Goal: Information Seeking & Learning: Learn about a topic

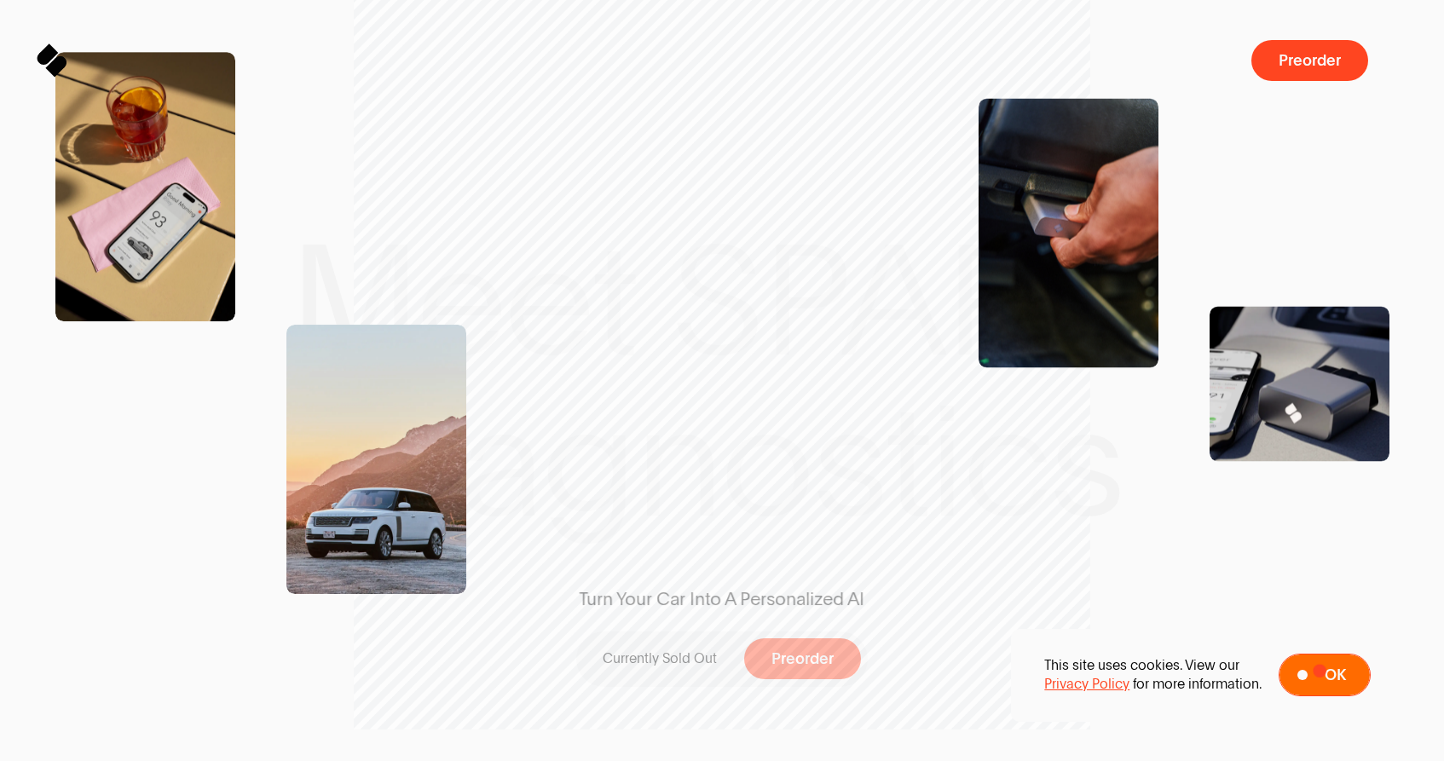
click at [1321, 670] on span at bounding box center [1324, 674] width 90 height 41
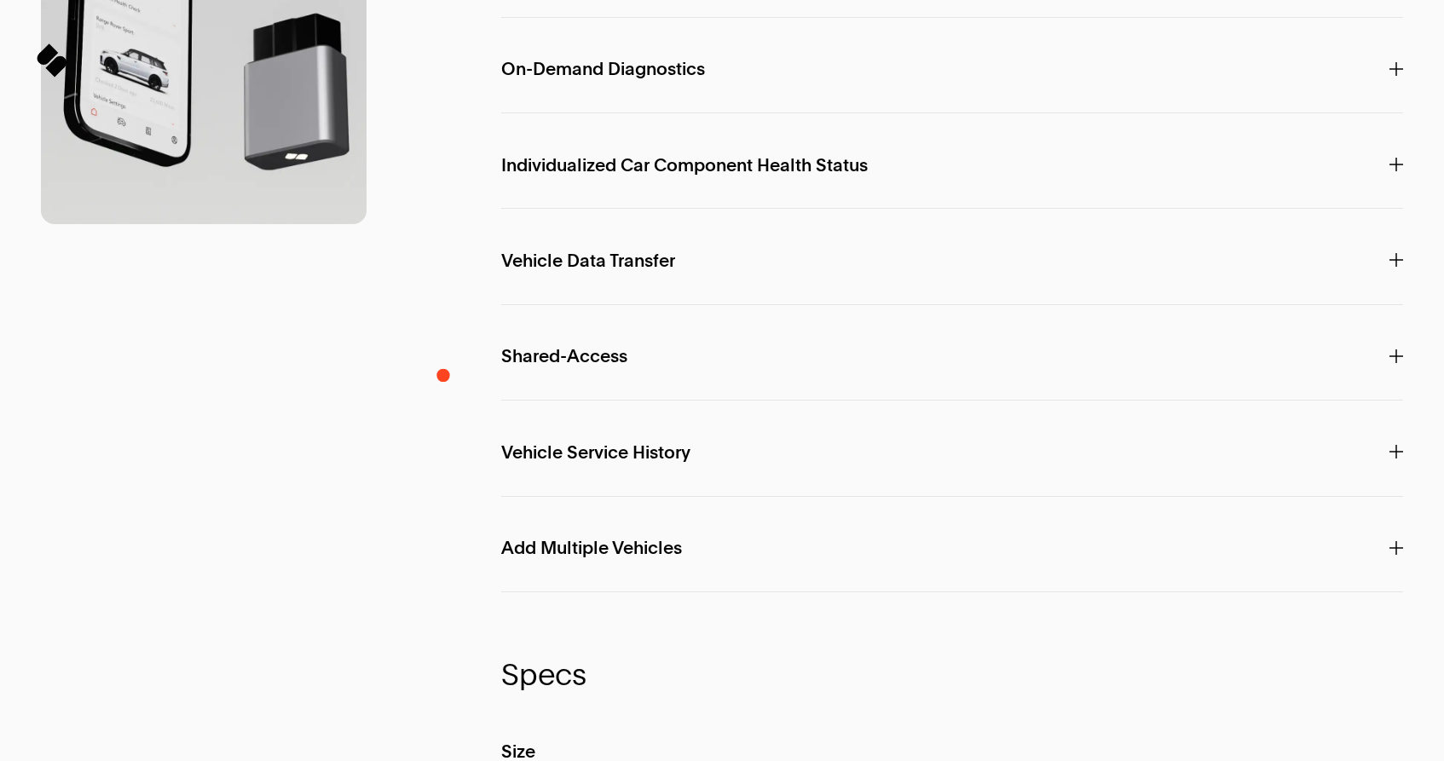
click at [443, 375] on div "F e a t u r e s SPARQ A.I. Interact directly with your car with Personalized In…" at bounding box center [722, 613] width 1362 height 1742
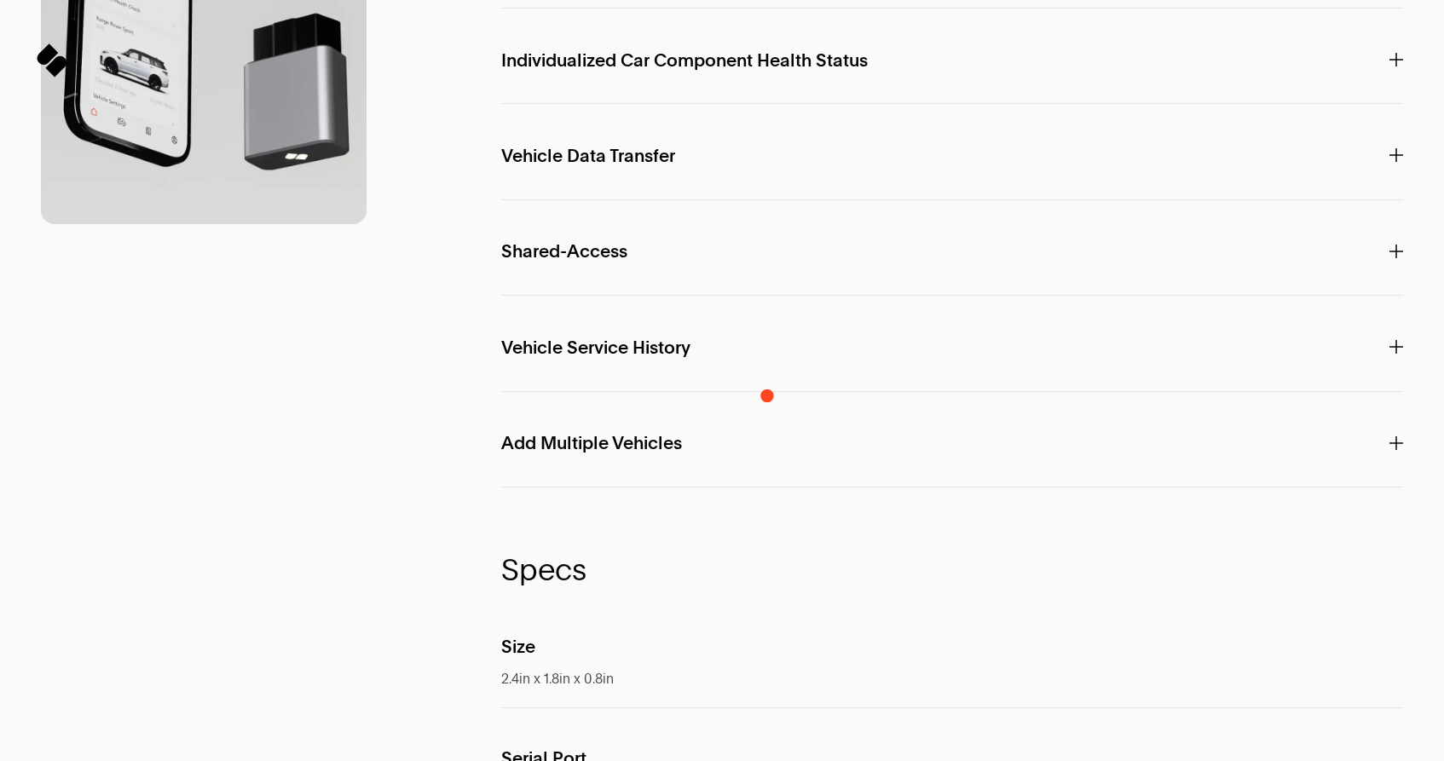
click at [767, 70] on span "Individualized Car Component Health Status" at bounding box center [684, 60] width 366 height 19
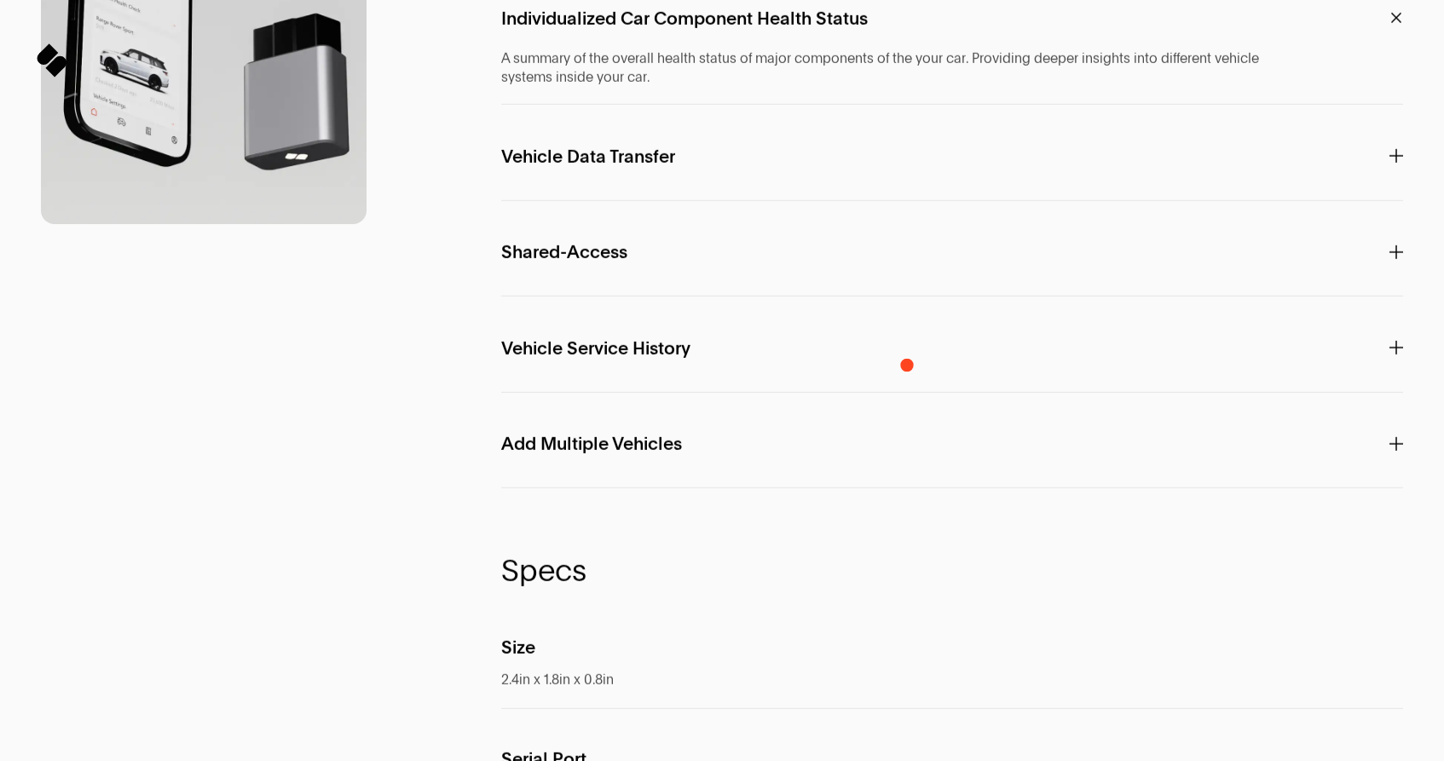
click at [907, 43] on p "Individualized Car Component Health Status" at bounding box center [952, 18] width 902 height 49
click at [1393, 27] on icon at bounding box center [1396, 18] width 20 height 20
click at [1396, 27] on icon at bounding box center [1396, 18] width 20 height 20
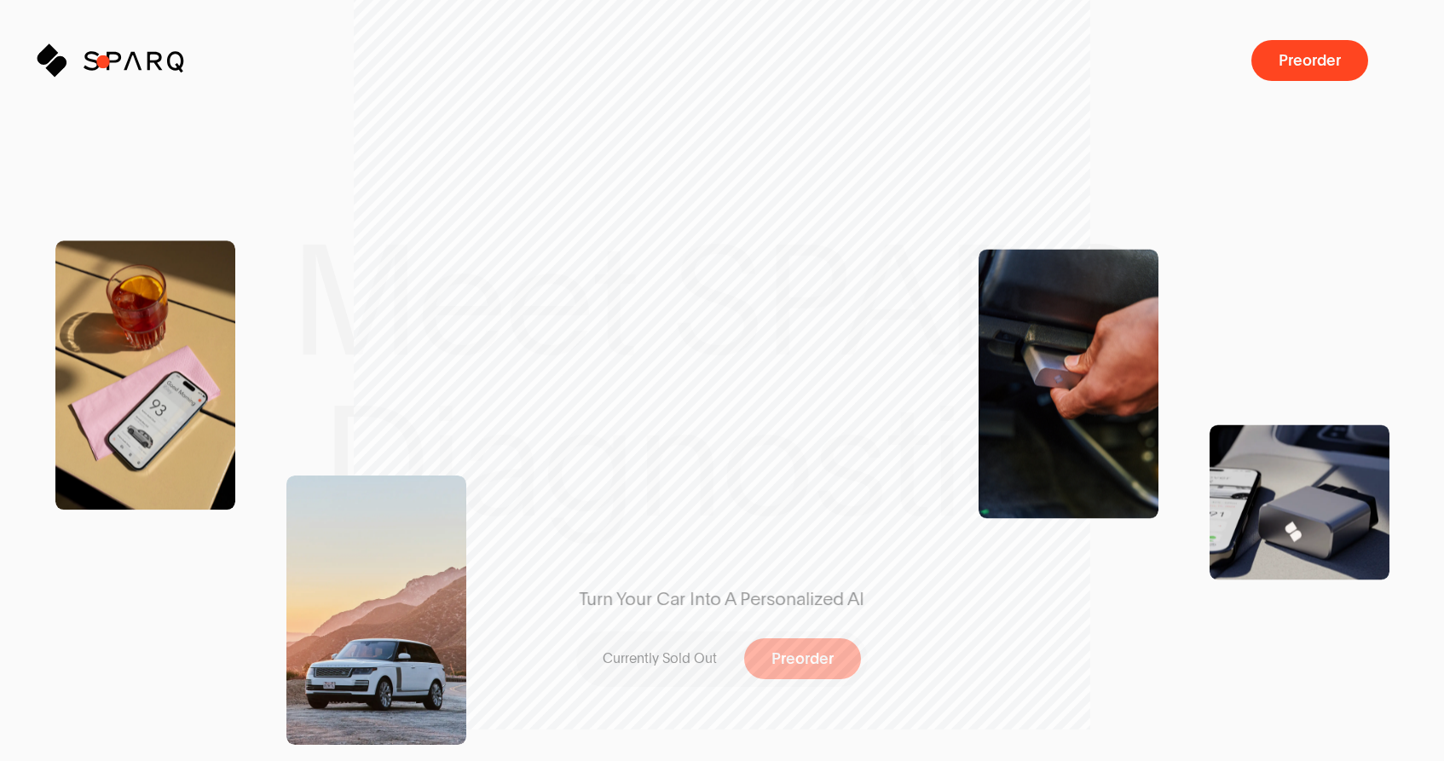
click at [103, 61] on icon "Sparq" at bounding box center [158, 60] width 148 height 33
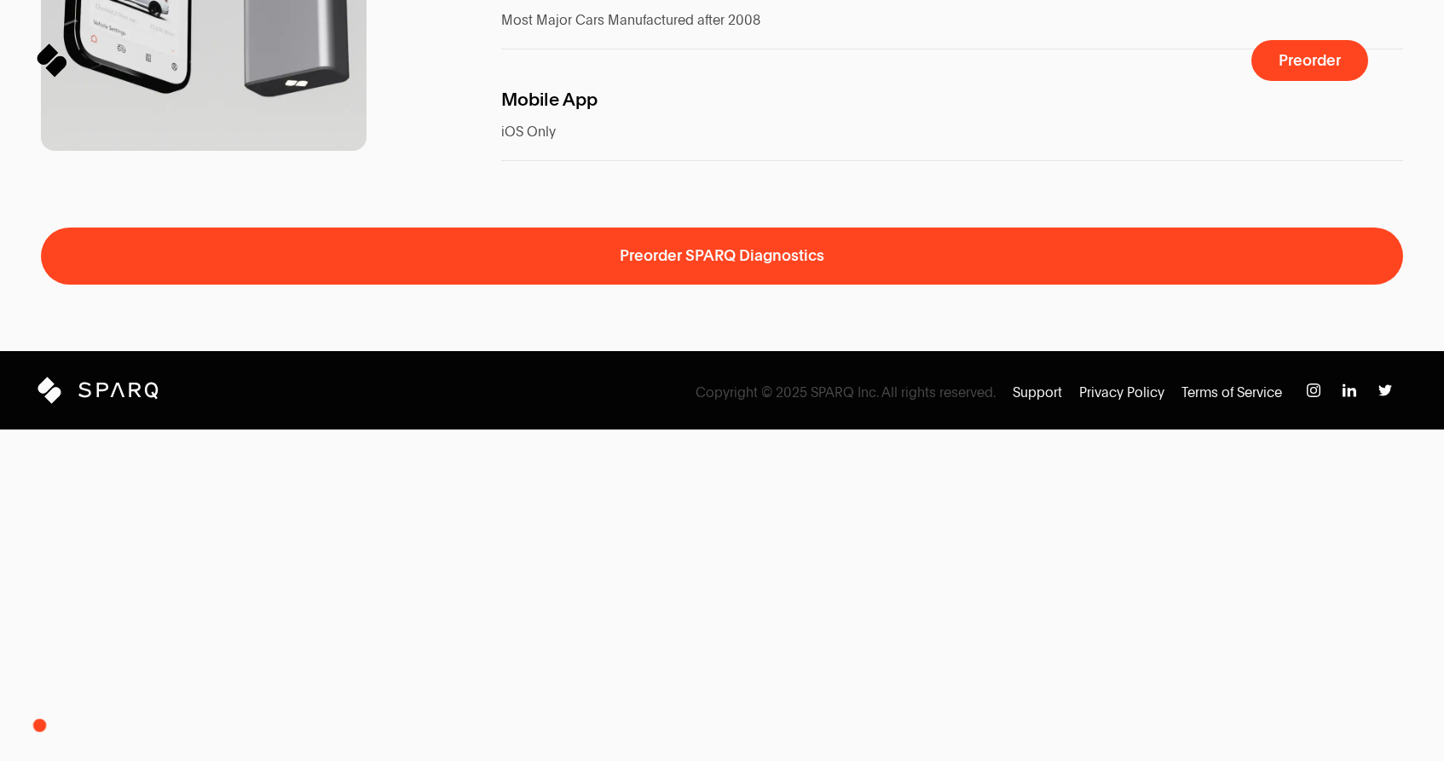
click at [42, 395] on icon at bounding box center [43, 388] width 14 height 14
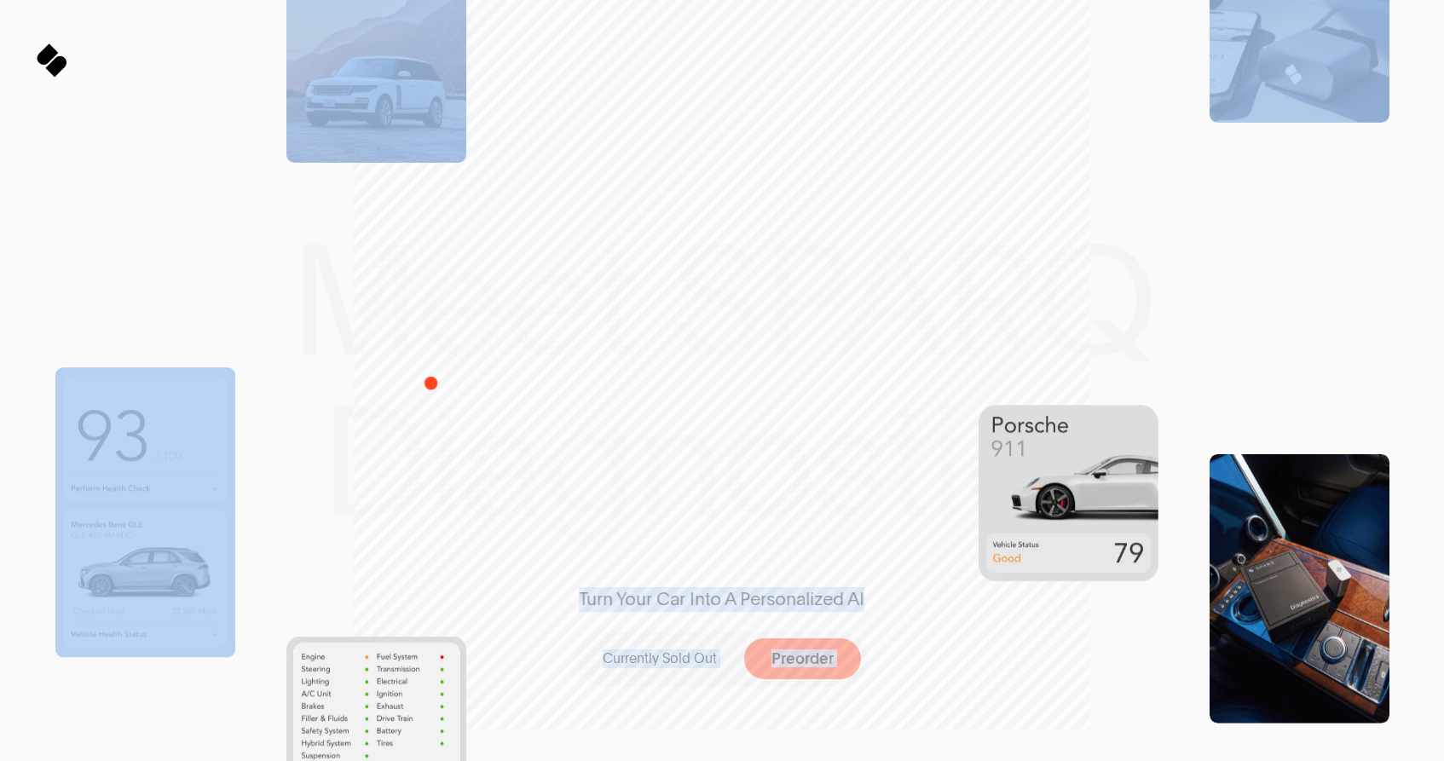
drag, startPoint x: 722, startPoint y: 354, endPoint x: 435, endPoint y: 372, distance: 286.9
click at [433, 377] on div "Meet SPARQ Diagnostics Turn Your Car Into A Personalized AI Currently Sold Out …" at bounding box center [722, 225] width 1444 height 1490
click at [367, 387] on span at bounding box center [376, 486] width 180 height 299
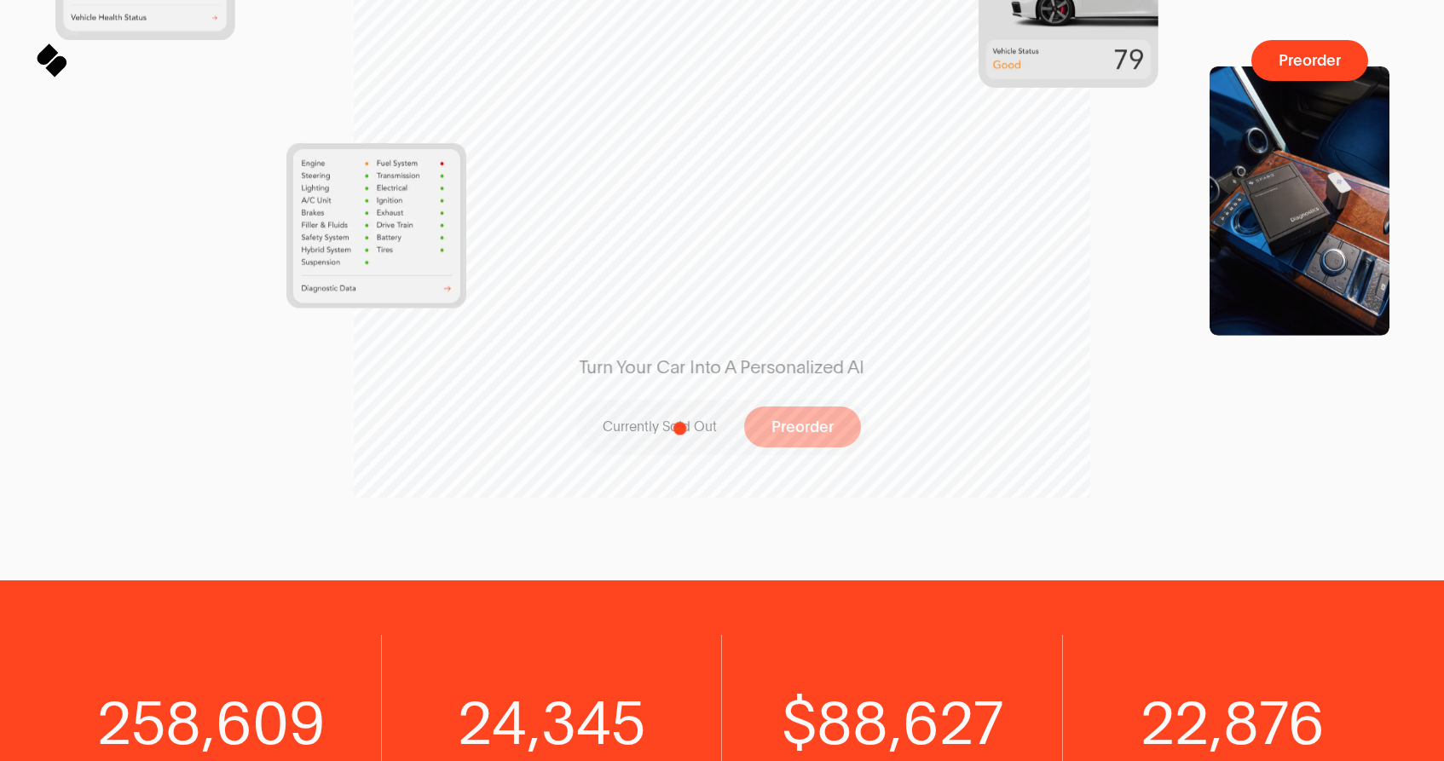
click at [680, 427] on p "Currently Sold Out" at bounding box center [659, 427] width 114 height 19
click at [862, 450] on span "Currently Sold Out Preorder" at bounding box center [721, 444] width 291 height 89
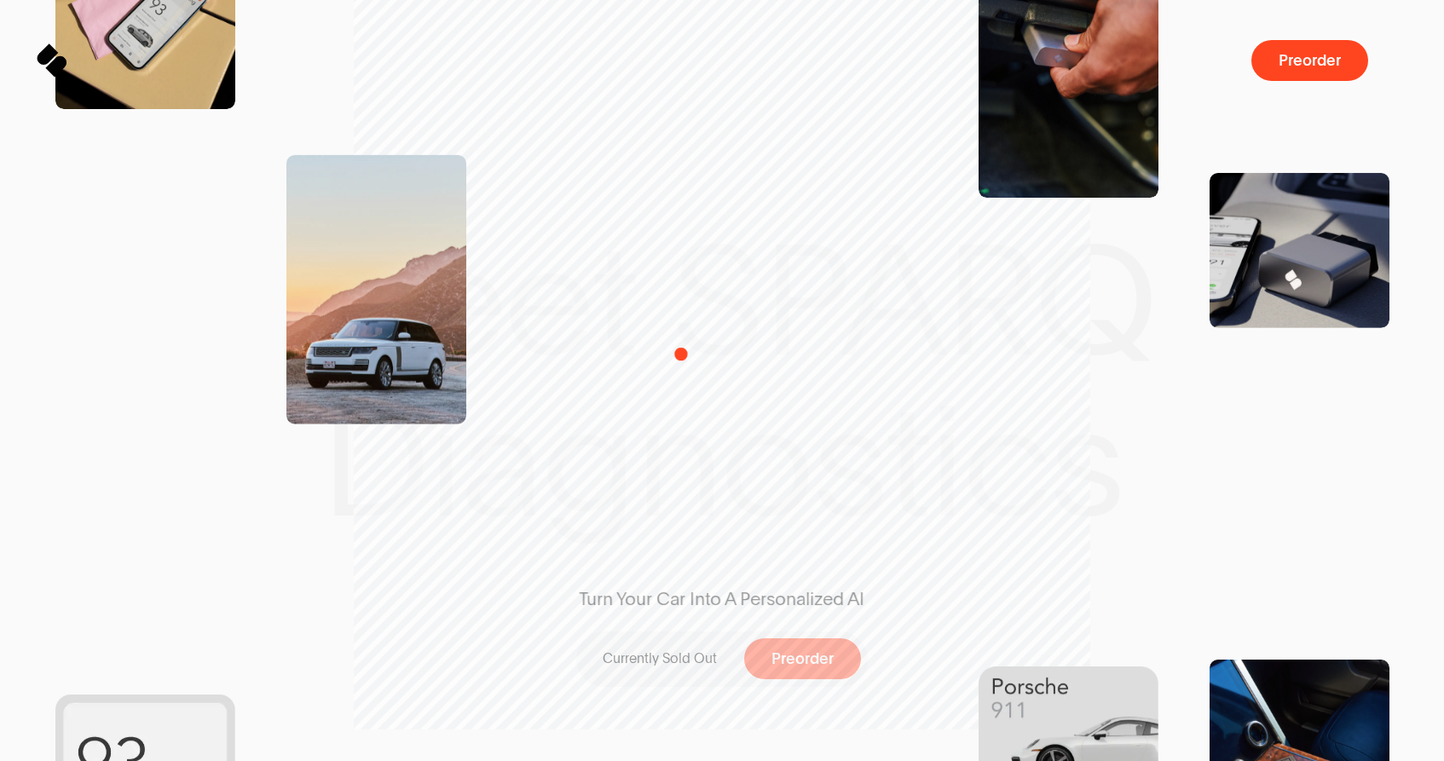
drag, startPoint x: 674, startPoint y: 230, endPoint x: 683, endPoint y: 377, distance: 147.7
click at [683, 377] on div "Turn Your Car Into A Personalized AI Currently Sold Out Preorder" at bounding box center [721, 381] width 441 height 652
drag, startPoint x: 694, startPoint y: 264, endPoint x: 701, endPoint y: 463, distance: 198.7
click at [701, 463] on div "Turn Your Car Into A Personalized AI Currently Sold Out Preorder" at bounding box center [721, 381] width 441 height 652
drag, startPoint x: 636, startPoint y: 268, endPoint x: 752, endPoint y: 395, distance: 173.1
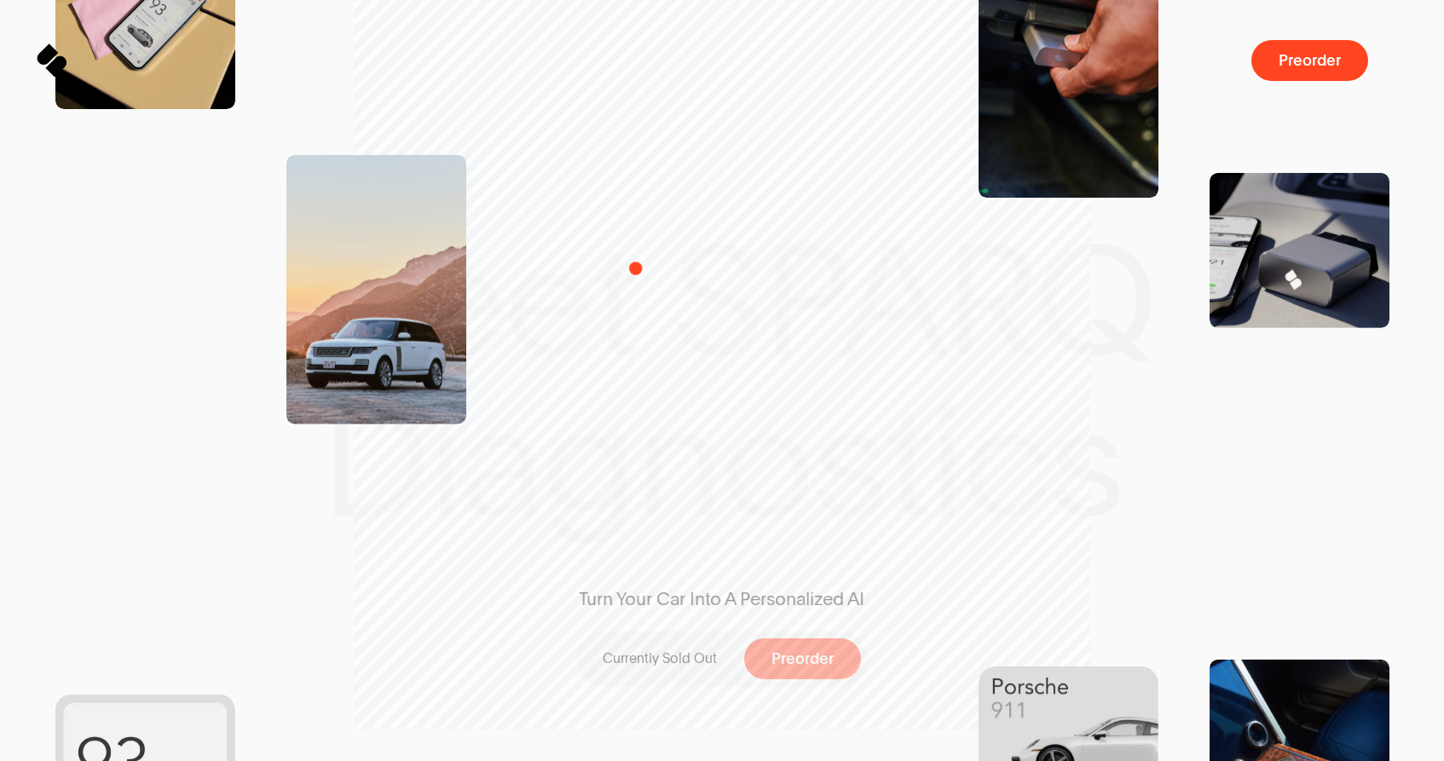
click at [749, 389] on div "Turn Your Car Into A Personalized AI Currently Sold Out Preorder" at bounding box center [721, 381] width 441 height 652
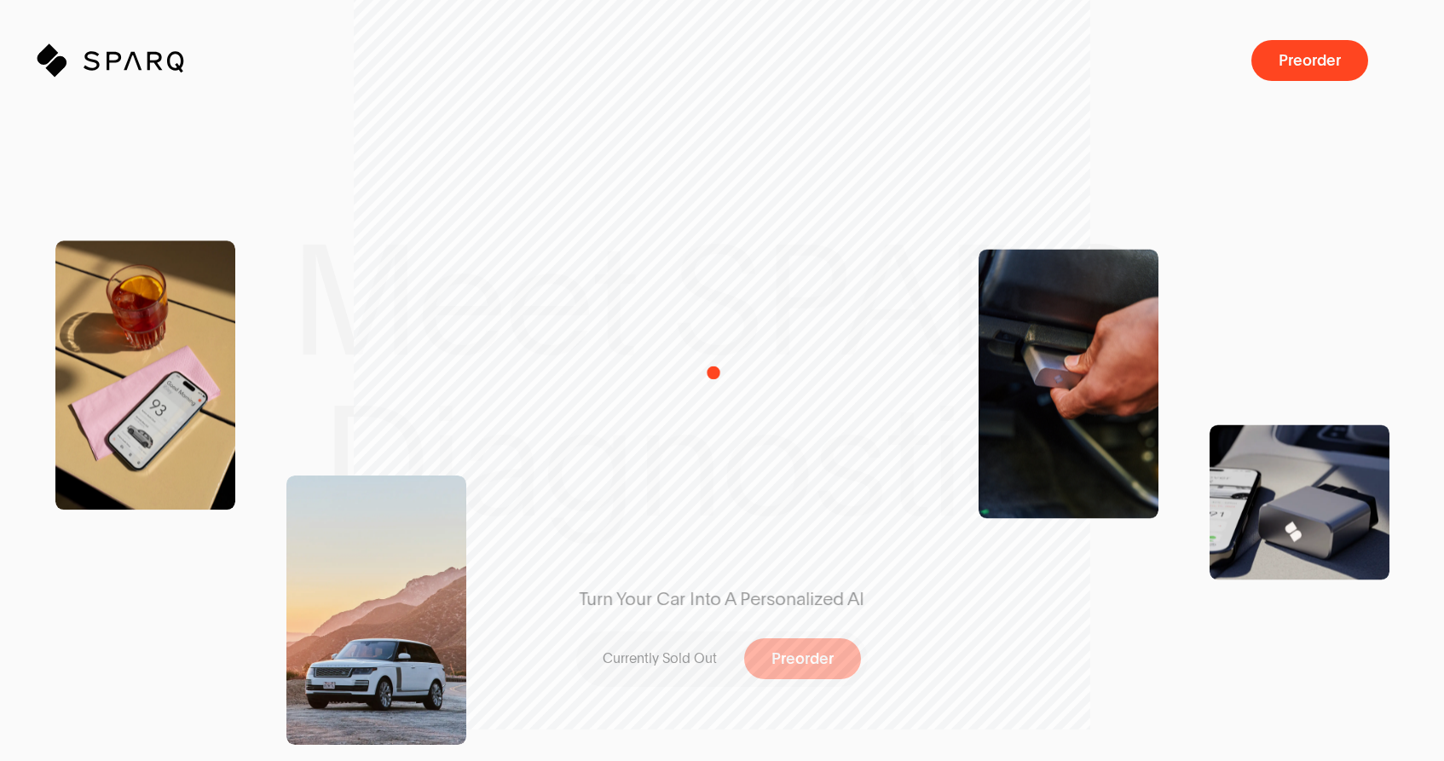
click at [713, 372] on div "Turn Your Car Into A Personalized AI Currently Sold Out Preorder" at bounding box center [721, 381] width 441 height 652
